Goal: Information Seeking & Learning: Learn about a topic

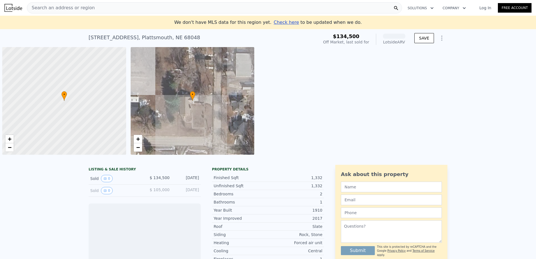
scroll to position [0, 2]
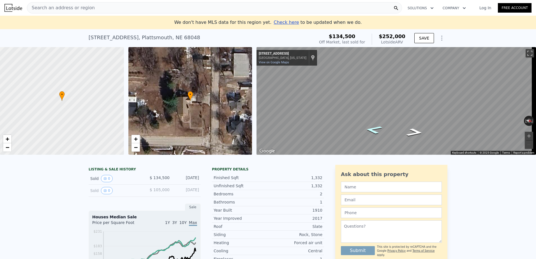
click at [373, 129] on icon "Go South, N 11th St" at bounding box center [373, 130] width 32 height 12
click at [382, 130] on icon "Go South, N 11th St" at bounding box center [377, 133] width 40 height 14
click at [377, 133] on icon "Go South, N 11th St" at bounding box center [377, 133] width 40 height 14
click at [382, 121] on icon "Go West, Ave G" at bounding box center [386, 122] width 41 height 12
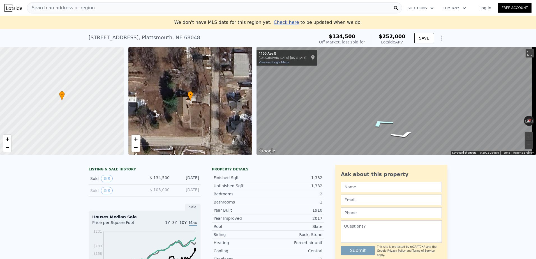
click at [383, 121] on icon "Go West, Ave G" at bounding box center [382, 123] width 42 height 13
click at [373, 127] on icon "Go West, Ave G" at bounding box center [373, 128] width 31 height 12
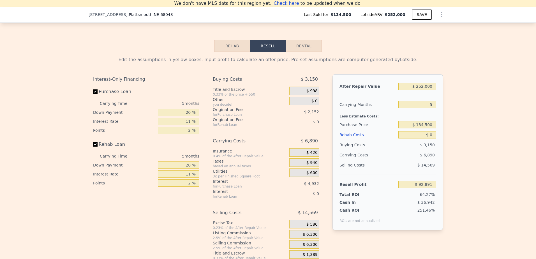
scroll to position [806, 0]
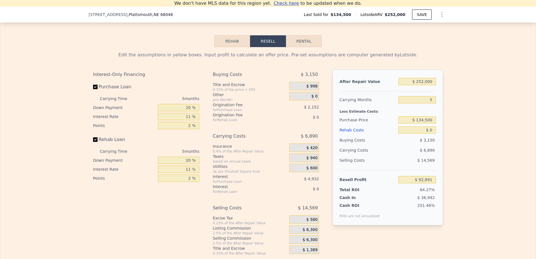
click at [235, 47] on button "Rehab" at bounding box center [232, 41] width 36 height 12
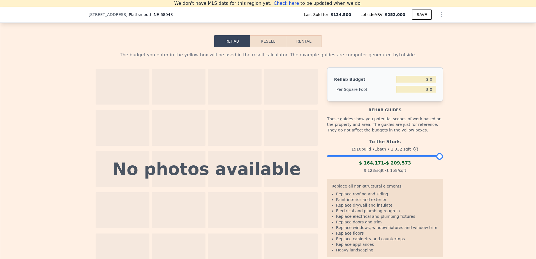
click at [305, 47] on button "Rental" at bounding box center [304, 41] width 36 height 12
select select "30"
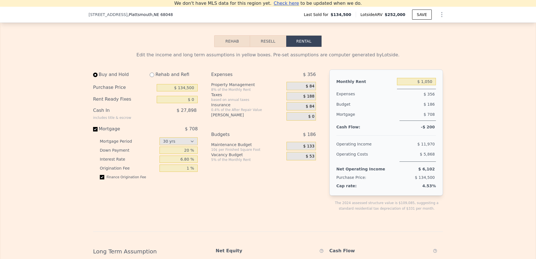
click at [222, 47] on button "Rehab" at bounding box center [232, 41] width 36 height 12
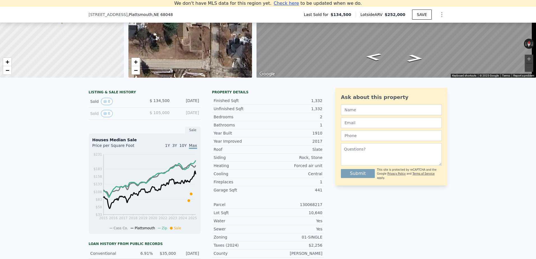
scroll to position [78, 0]
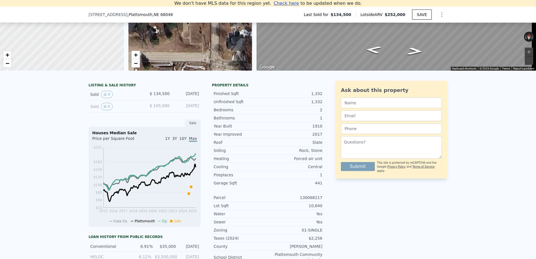
click at [146, 108] on div "$ 105,000" at bounding box center [157, 106] width 25 height 7
click at [107, 97] on button "0" at bounding box center [107, 94] width 12 height 7
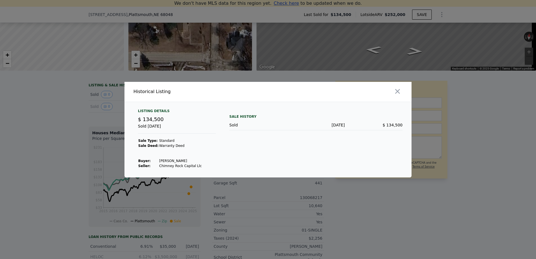
click at [205, 187] on div at bounding box center [268, 129] width 536 height 259
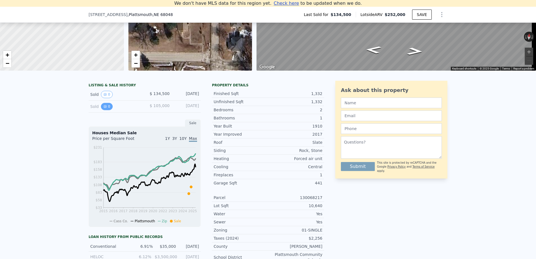
click at [105, 110] on button "0" at bounding box center [107, 106] width 12 height 7
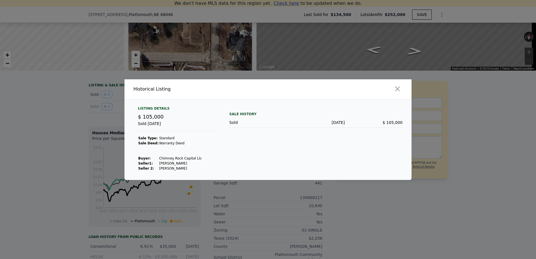
click at [169, 158] on td "Chimney Rock Capital Llc" at bounding box center [180, 158] width 43 height 5
drag, startPoint x: 179, startPoint y: 163, endPoint x: 154, endPoint y: 164, distance: 25.5
click at [154, 164] on tr "Seller 1 : Johnson Carole" at bounding box center [170, 163] width 64 height 5
copy tr "Johnson Carole"
click at [468, 109] on div at bounding box center [268, 129] width 536 height 259
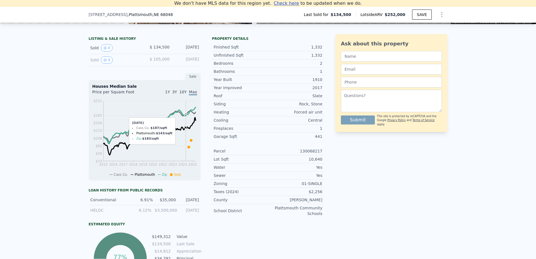
scroll to position [134, 0]
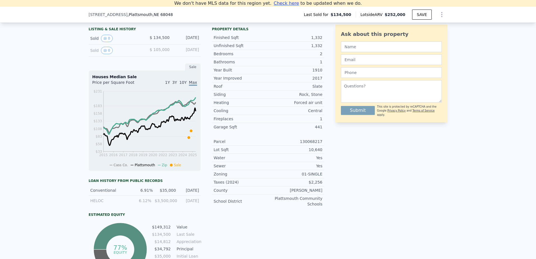
click at [129, 183] on div "Loan history from public records" at bounding box center [145, 180] width 112 height 4
click at [109, 183] on div "Loan history from public records" at bounding box center [145, 180] width 112 height 4
click at [112, 193] on div "Conventional" at bounding box center [110, 190] width 40 height 6
click at [101, 193] on div "Conventional" at bounding box center [110, 190] width 40 height 6
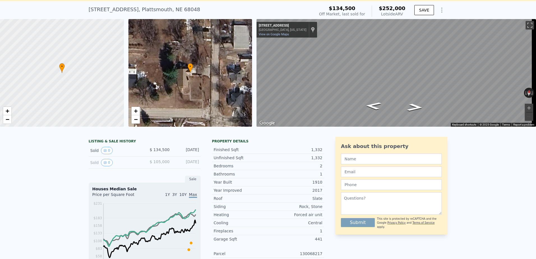
scroll to position [0, 0]
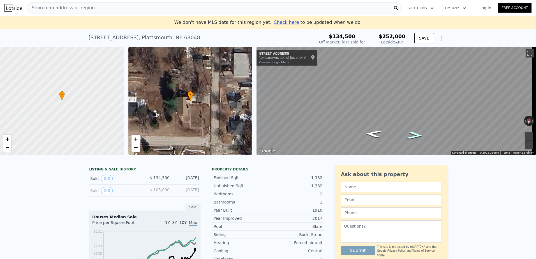
click at [414, 136] on icon "Go East, Ave G" at bounding box center [414, 135] width 29 height 11
click at [415, 136] on icon "Go East, Ave G" at bounding box center [414, 135] width 29 height 11
click at [415, 136] on icon "Go East, N 11th St" at bounding box center [414, 137] width 36 height 12
click at [397, 128] on icon "Go North, N 11th St" at bounding box center [396, 128] width 36 height 9
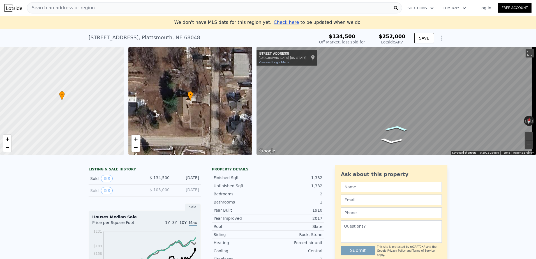
click at [397, 128] on icon "Go North, N 11th St" at bounding box center [396, 128] width 36 height 9
click at [412, 129] on icon "Go North, N 11th St" at bounding box center [413, 130] width 38 height 14
drag, startPoint x: 527, startPoint y: 136, endPoint x: 524, endPoint y: 135, distance: 2.8
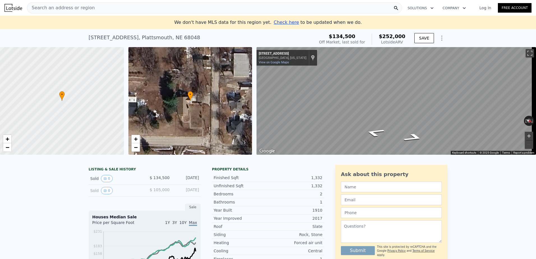
click at [525, 136] on button "Zoom in" at bounding box center [528, 136] width 8 height 8
click at [524, 135] on button "Zoom in" at bounding box center [528, 136] width 8 height 8
click at [526, 135] on button "Zoom in" at bounding box center [528, 136] width 8 height 8
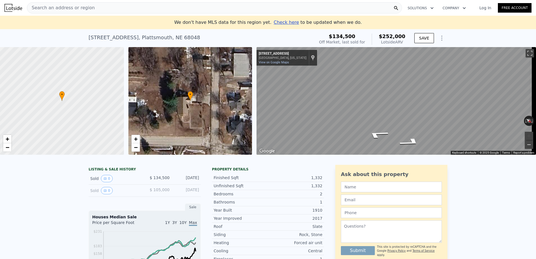
click at [524, 145] on button "Zoom out" at bounding box center [528, 144] width 8 height 8
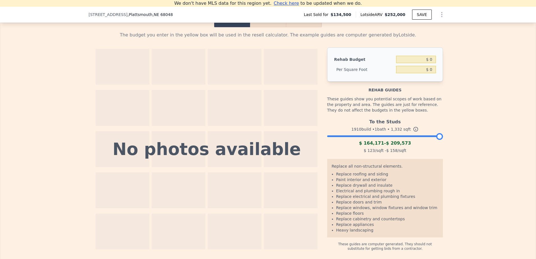
scroll to position [806, 0]
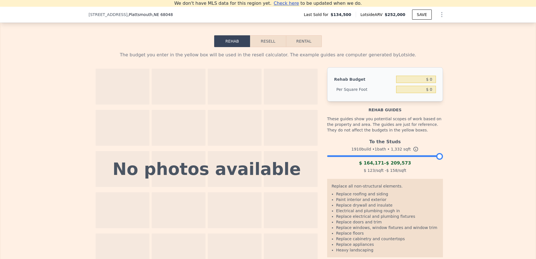
click at [279, 47] on button "Resell" at bounding box center [268, 41] width 36 height 12
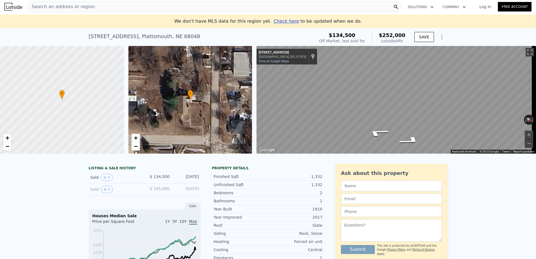
scroll to position [0, 0]
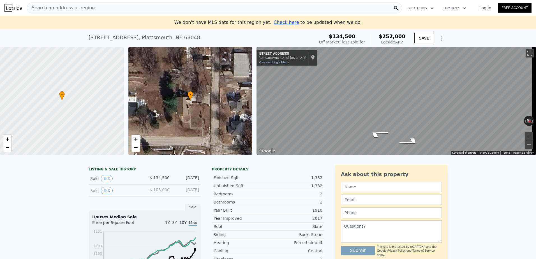
click at [353, 43] on div "Off Market, last sold for" at bounding box center [342, 42] width 46 height 6
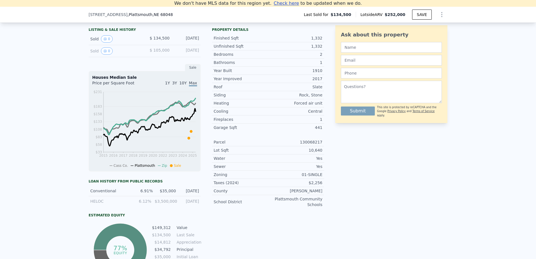
scroll to position [134, 0]
click at [94, 42] on div "Sold 0" at bounding box center [115, 38] width 50 height 7
click at [104, 40] on icon "View historical data" at bounding box center [105, 38] width 2 height 2
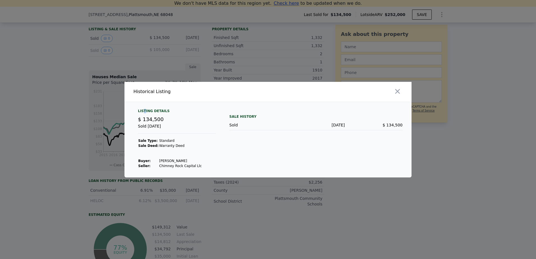
click at [144, 111] on div "Listing Details" at bounding box center [177, 112] width 78 height 7
drag, startPoint x: 144, startPoint y: 111, endPoint x: 196, endPoint y: 147, distance: 62.7
click at [196, 147] on div "Listing Details $ 134,500 Sold [DATE] Sale Type: Standard Sale Deed: Warranty D…" at bounding box center [176, 139] width 87 height 60
click at [236, 117] on div "Sale History" at bounding box center [315, 116] width 173 height 7
click at [228, 150] on div "Listing Details $ 134,500 Sold Feb 12, 2025 Sale Type: Standard Sale Deed: Warr…" at bounding box center [267, 143] width 287 height 69
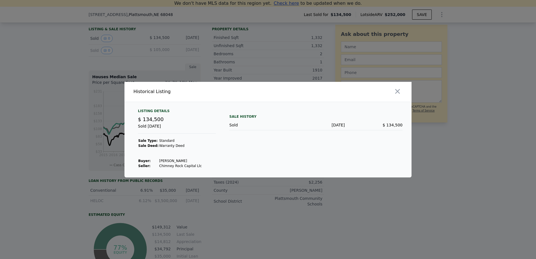
click at [215, 54] on div at bounding box center [268, 129] width 536 height 259
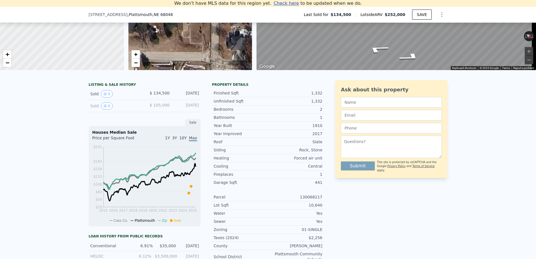
scroll to position [78, 0]
click at [146, 89] on div "LISTING & SALE HISTORY" at bounding box center [145, 86] width 112 height 6
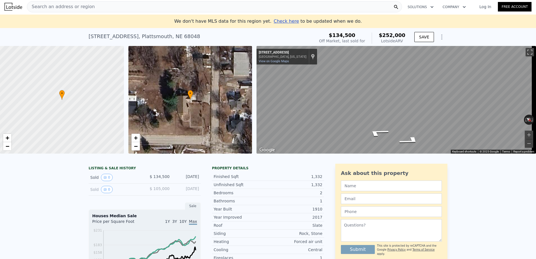
scroll to position [0, 0]
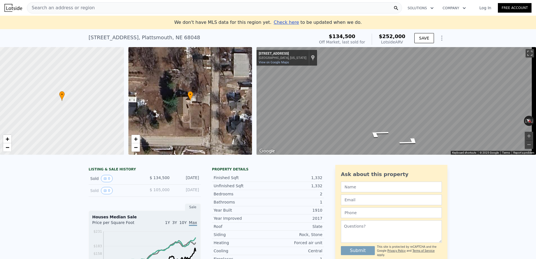
click at [152, 39] on div "1104 Avenue G , Plattsmouth , NE 68048" at bounding box center [145, 38] width 112 height 8
copy div "1104 Avenue G , Plattsmouth , NE 68048 Sold Feb 2025 for $134,500 (~ARV $252k )"
click at [85, 9] on span "Search an address or region" at bounding box center [61, 7] width 68 height 7
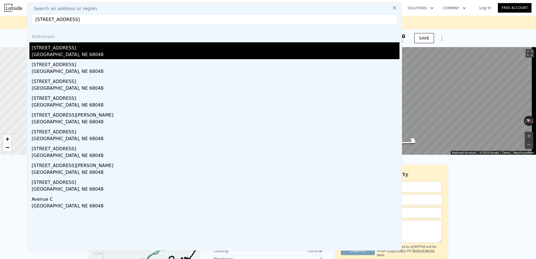
type input "1104 Avenue G, Plattsmouth, NE 68048"
click at [83, 52] on div "Plattsmouth, NE 68048" at bounding box center [216, 55] width 368 height 8
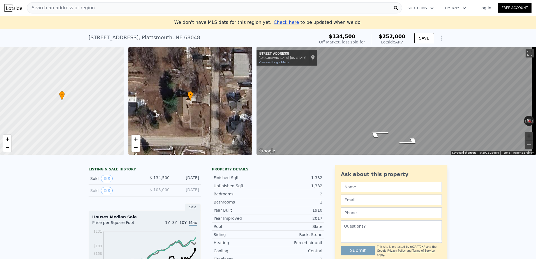
click at [58, 100] on div at bounding box center [62, 100] width 148 height 129
click at [94, 182] on div "Sold 0" at bounding box center [115, 178] width 50 height 7
click at [101, 194] on button "0" at bounding box center [107, 190] width 12 height 7
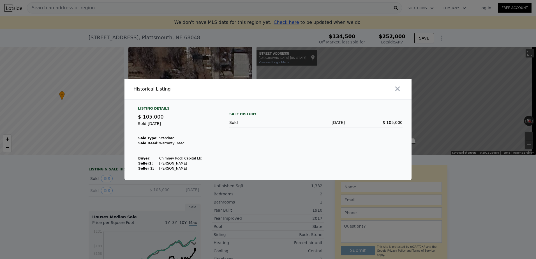
click at [145, 119] on span "$ 105,000" at bounding box center [151, 117] width 26 height 6
click at [149, 109] on div "Listing Details" at bounding box center [177, 109] width 78 height 7
drag, startPoint x: 149, startPoint y: 109, endPoint x: 161, endPoint y: 115, distance: 13.4
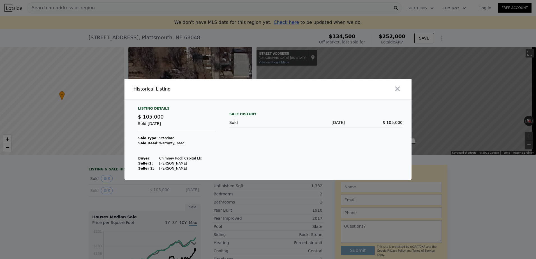
click at [161, 115] on div "$ 105,000" at bounding box center [177, 117] width 78 height 8
click at [397, 86] on icon "button" at bounding box center [397, 89] width 8 height 8
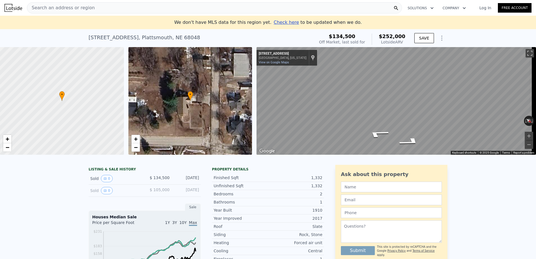
click at [169, 173] on div "LISTING & SALE HISTORY" at bounding box center [145, 170] width 112 height 6
drag, startPoint x: 172, startPoint y: 186, endPoint x: 167, endPoint y: 196, distance: 11.3
click at [172, 185] on div "Sold 0 $ 134,500 Feb 12, 2025" at bounding box center [145, 179] width 112 height 12
click at [166, 194] on div "$ 105,000" at bounding box center [157, 190] width 25 height 7
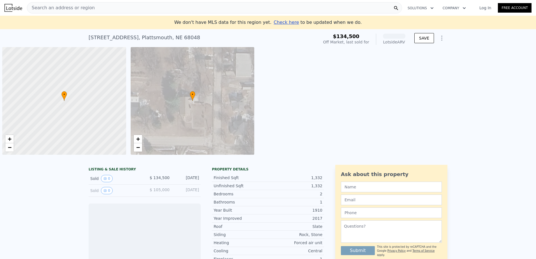
scroll to position [0, 2]
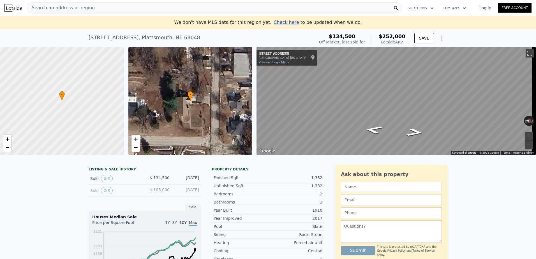
click at [106, 173] on div "LISTING & SALE HISTORY" at bounding box center [145, 170] width 112 height 6
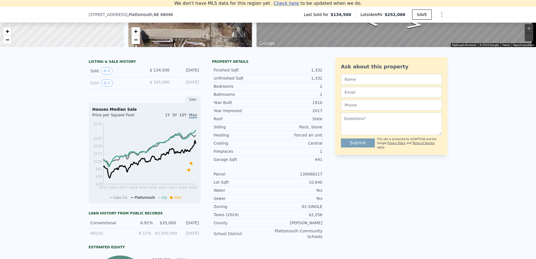
scroll to position [106, 0]
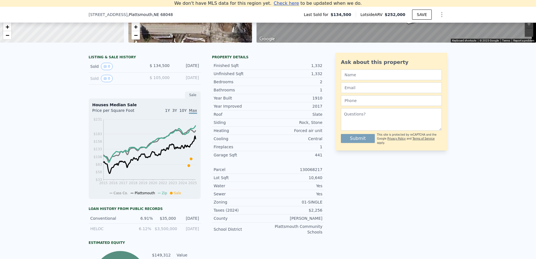
click at [182, 113] on span "10Y" at bounding box center [182, 110] width 7 height 4
click at [192, 113] on span "Max" at bounding box center [193, 110] width 8 height 4
click at [103, 69] on button "0" at bounding box center [107, 66] width 12 height 7
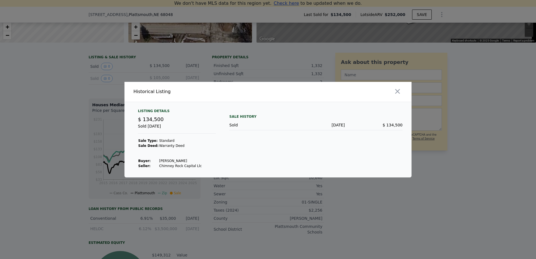
click at [146, 109] on div "Listing Details" at bounding box center [177, 112] width 78 height 7
click at [148, 133] on div "Sold [DATE]" at bounding box center [177, 128] width 78 height 10
click at [397, 125] on span "$ 134,500" at bounding box center [392, 125] width 20 height 4
click at [191, 159] on td "[PERSON_NAME]" at bounding box center [180, 160] width 43 height 5
drag, startPoint x: 200, startPoint y: 164, endPoint x: 170, endPoint y: 160, distance: 30.1
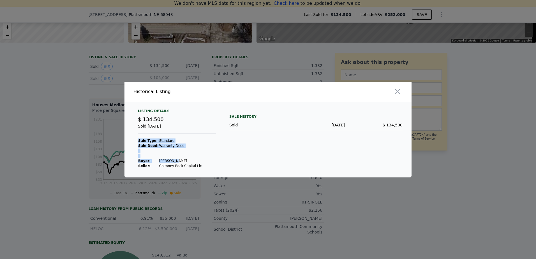
click at [170, 160] on div "Listing Details $ 134,500 Sold [DATE] Sale Type: Standard Sale Deed: Warranty D…" at bounding box center [176, 139] width 87 height 60
drag, startPoint x: 170, startPoint y: 160, endPoint x: 243, endPoint y: 144, distance: 74.3
click at [243, 143] on div "Sale History Sold [DATE] $ 134,500" at bounding box center [315, 139] width 173 height 60
click at [427, 180] on div at bounding box center [268, 129] width 536 height 259
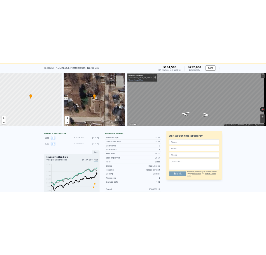
scroll to position [0, 0]
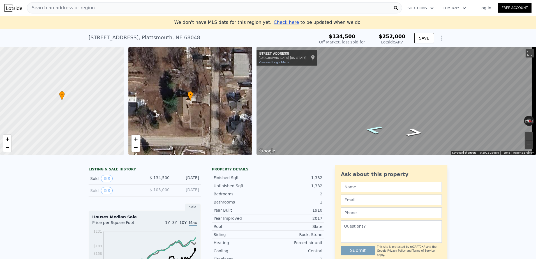
click at [375, 130] on icon "Go South, N 11th St" at bounding box center [373, 130] width 32 height 12
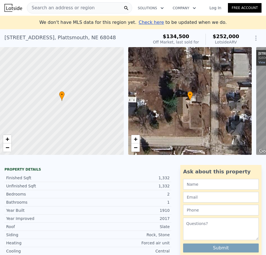
scroll to position [0, 125]
